Goal: Information Seeking & Learning: Get advice/opinions

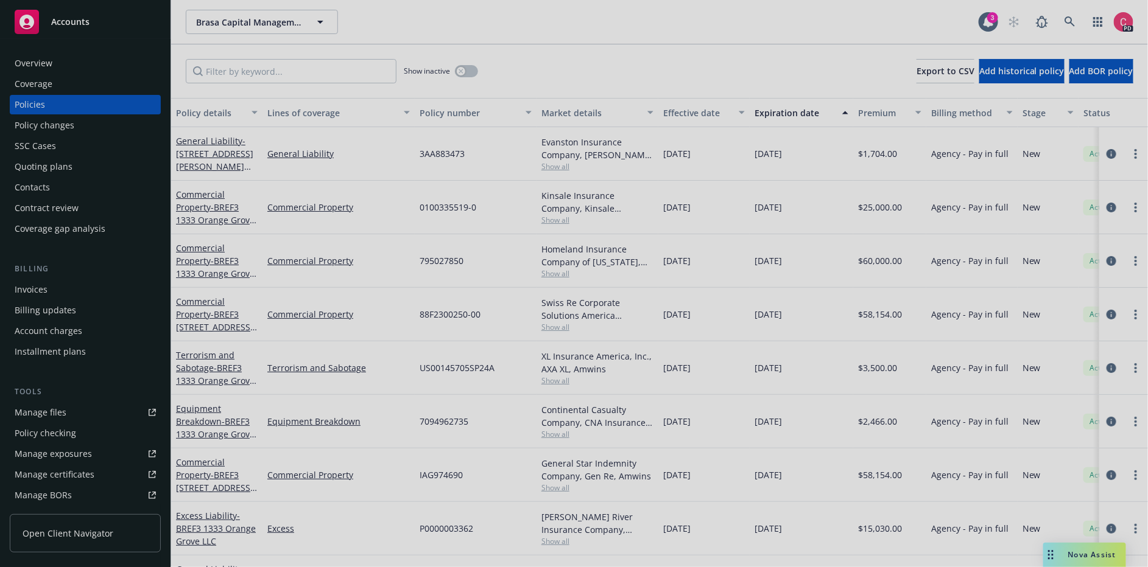
click at [325, 16] on div at bounding box center [574, 283] width 1148 height 567
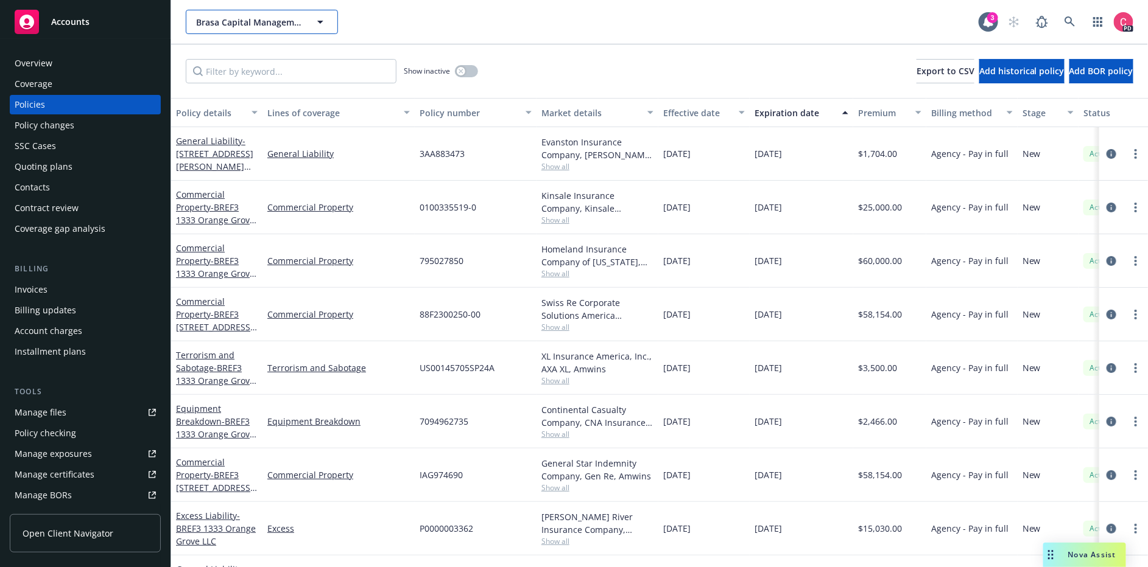
click at [328, 23] on button "Brasa Capital Management, LLC" at bounding box center [262, 22] width 152 height 24
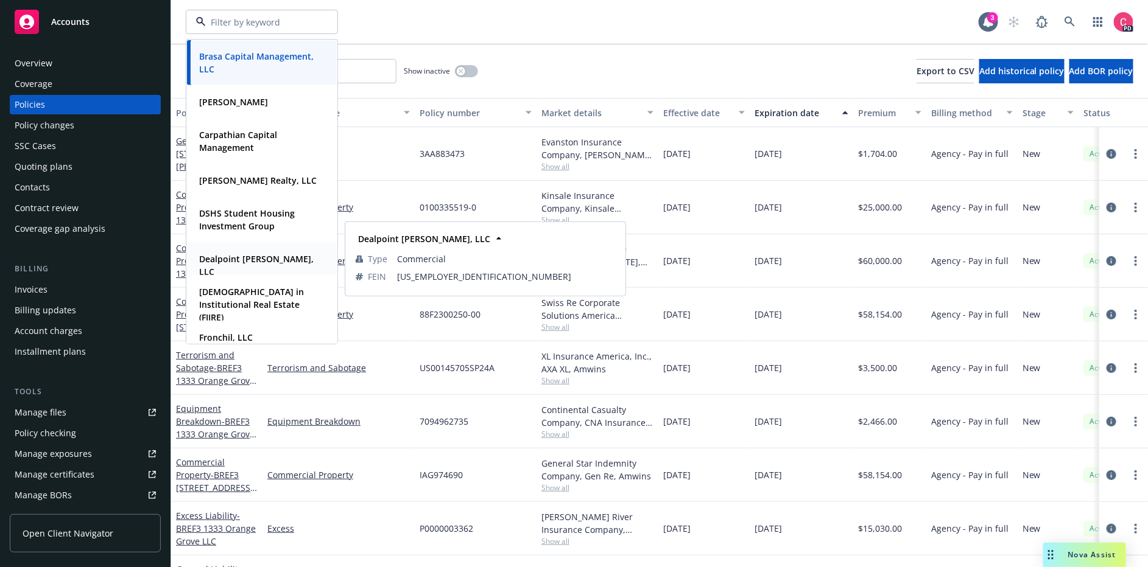
click at [236, 256] on strong "Dealpoint [PERSON_NAME], LLC" at bounding box center [256, 265] width 114 height 24
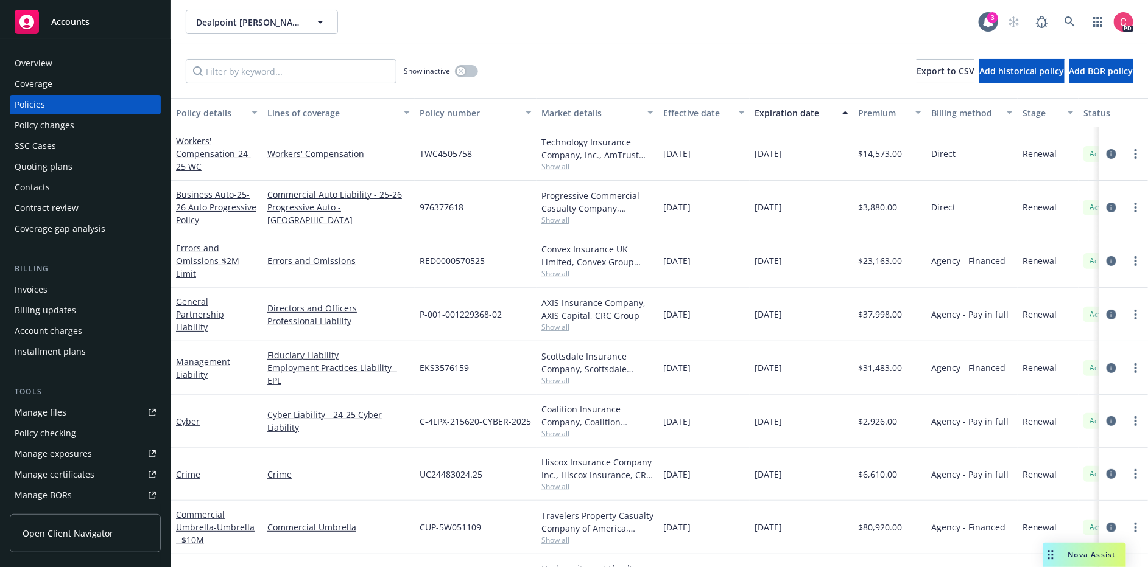
click at [1084, 558] on span "Nova Assist" at bounding box center [1092, 555] width 48 height 10
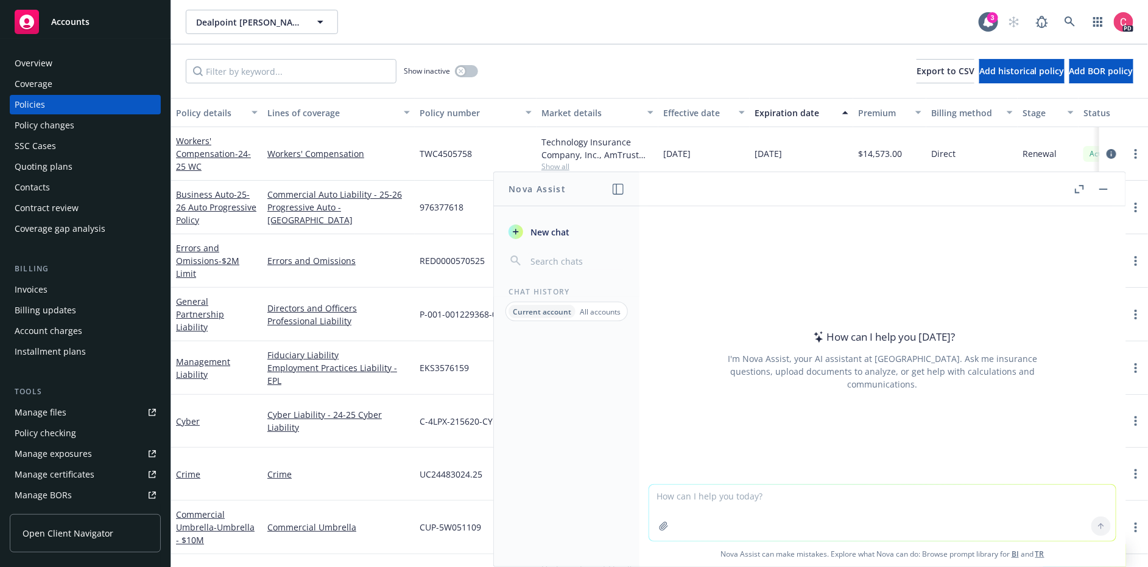
click at [756, 514] on textarea at bounding box center [882, 513] width 466 height 56
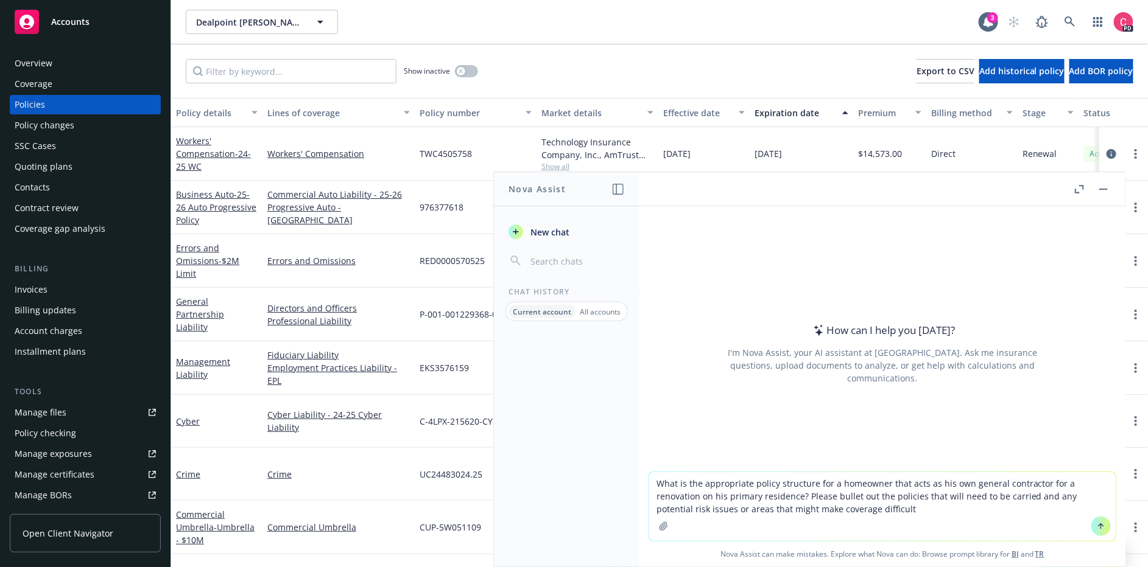
type textarea "What is the appropriate policy structure for a homeowner that acts as his own g…"
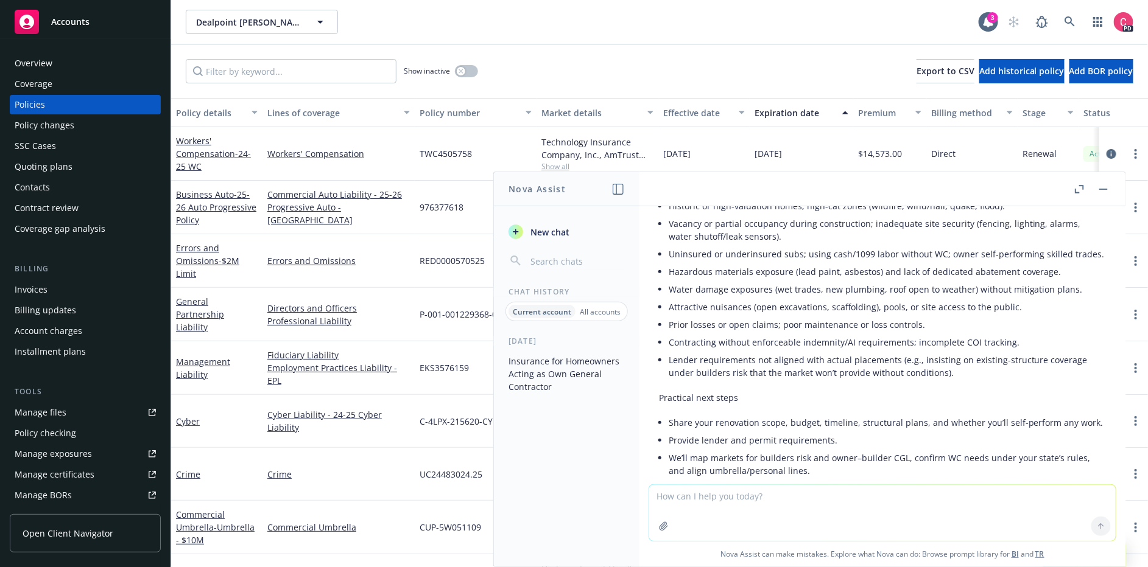
scroll to position [1256, 0]
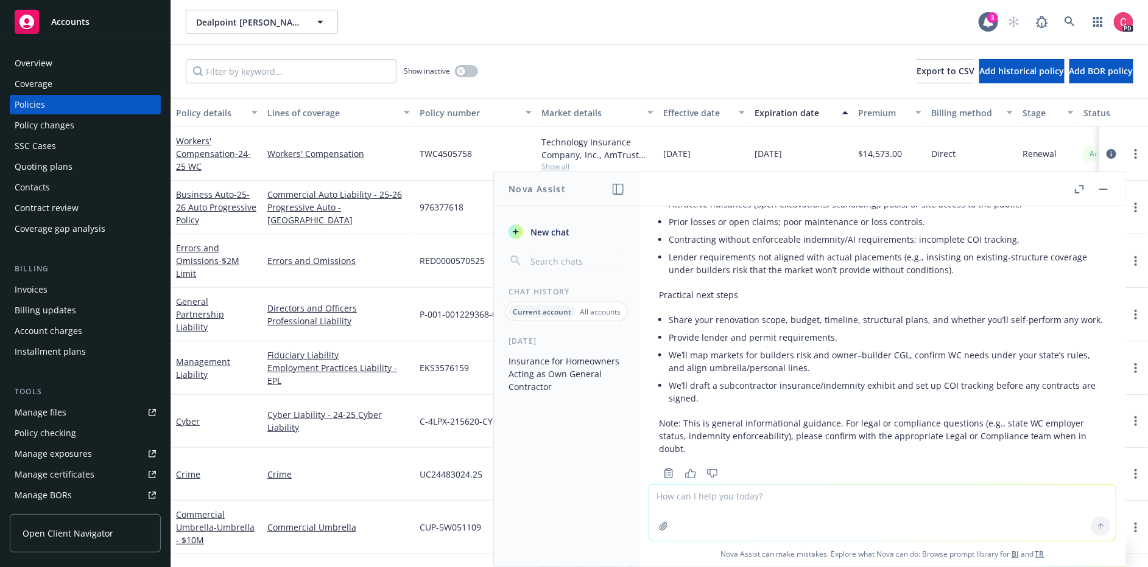
click at [745, 378] on li "We’ll draft a subcontractor insurance/indemnity exhibit and set up COI tracking…" at bounding box center [886, 392] width 437 height 30
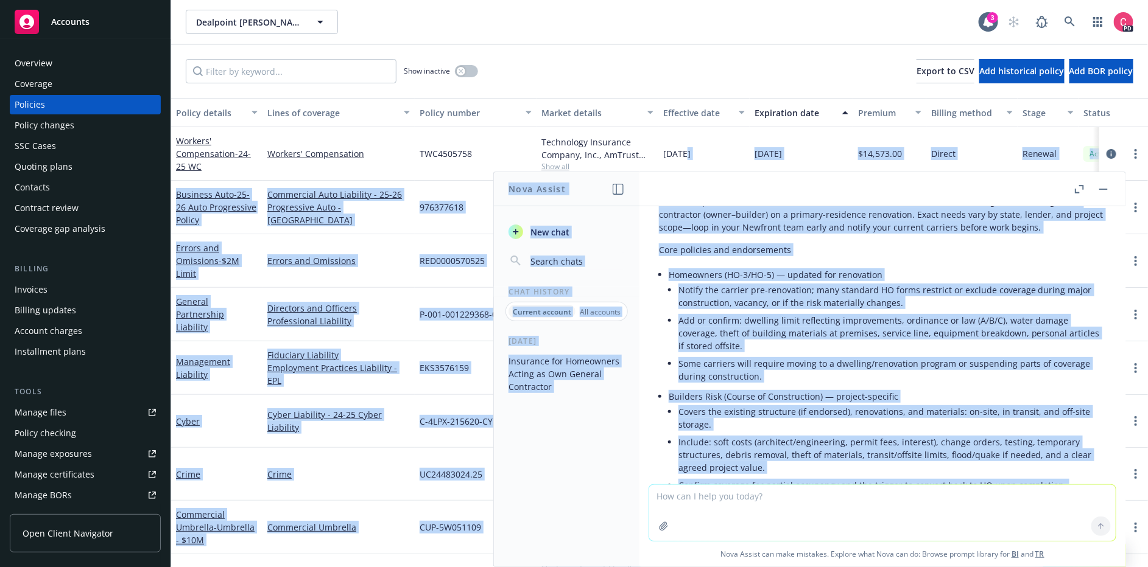
scroll to position [0, 0]
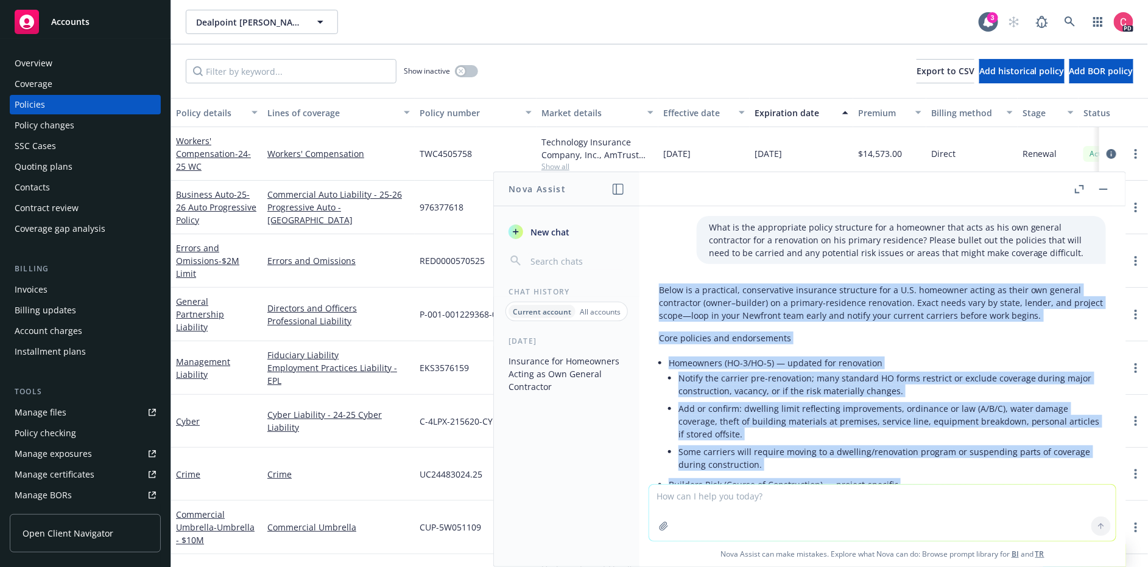
drag, startPoint x: 1067, startPoint y: 419, endPoint x: 658, endPoint y: 295, distance: 428.0
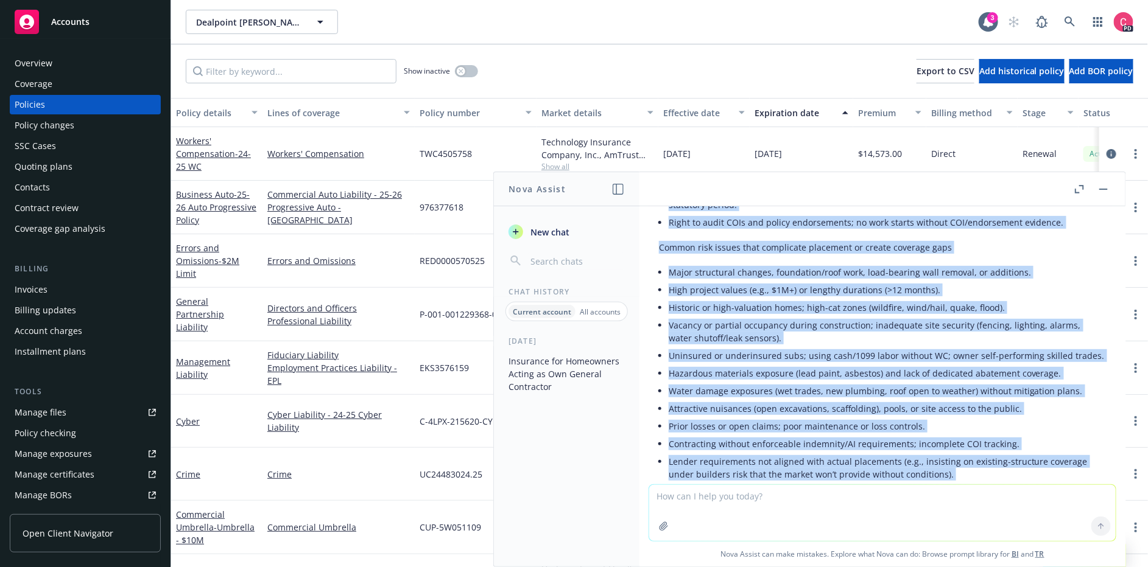
scroll to position [1256, 0]
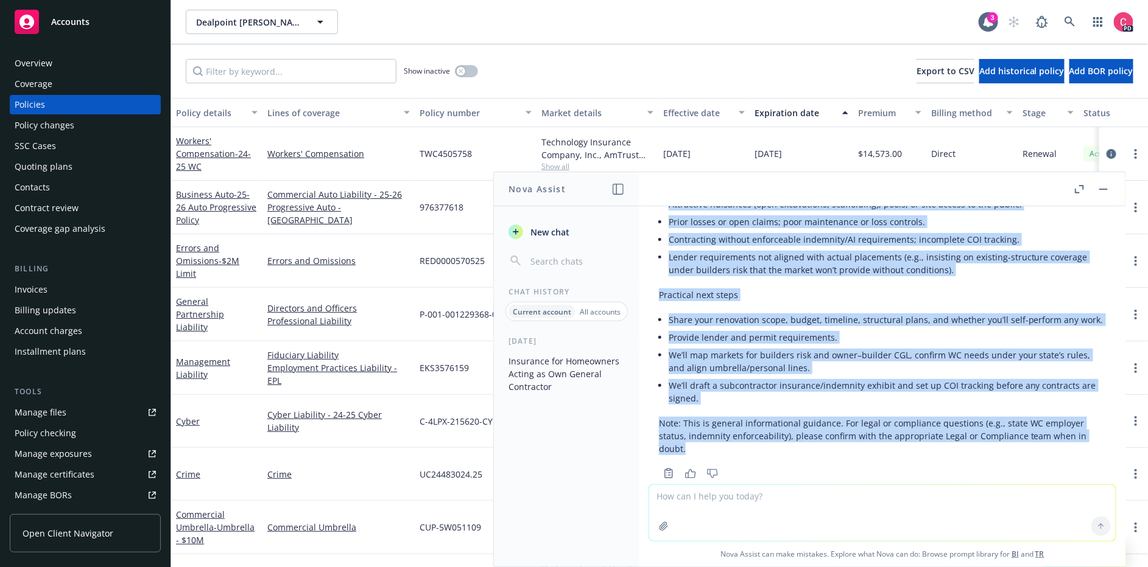
drag, startPoint x: 659, startPoint y: 286, endPoint x: 1079, endPoint y: 429, distance: 443.8
copy div "Lorem ip d sitametco, adipiscingel seddoeius temporinc utl e D.M. aliquaeni adm…"
